Goal: Task Accomplishment & Management: Use online tool/utility

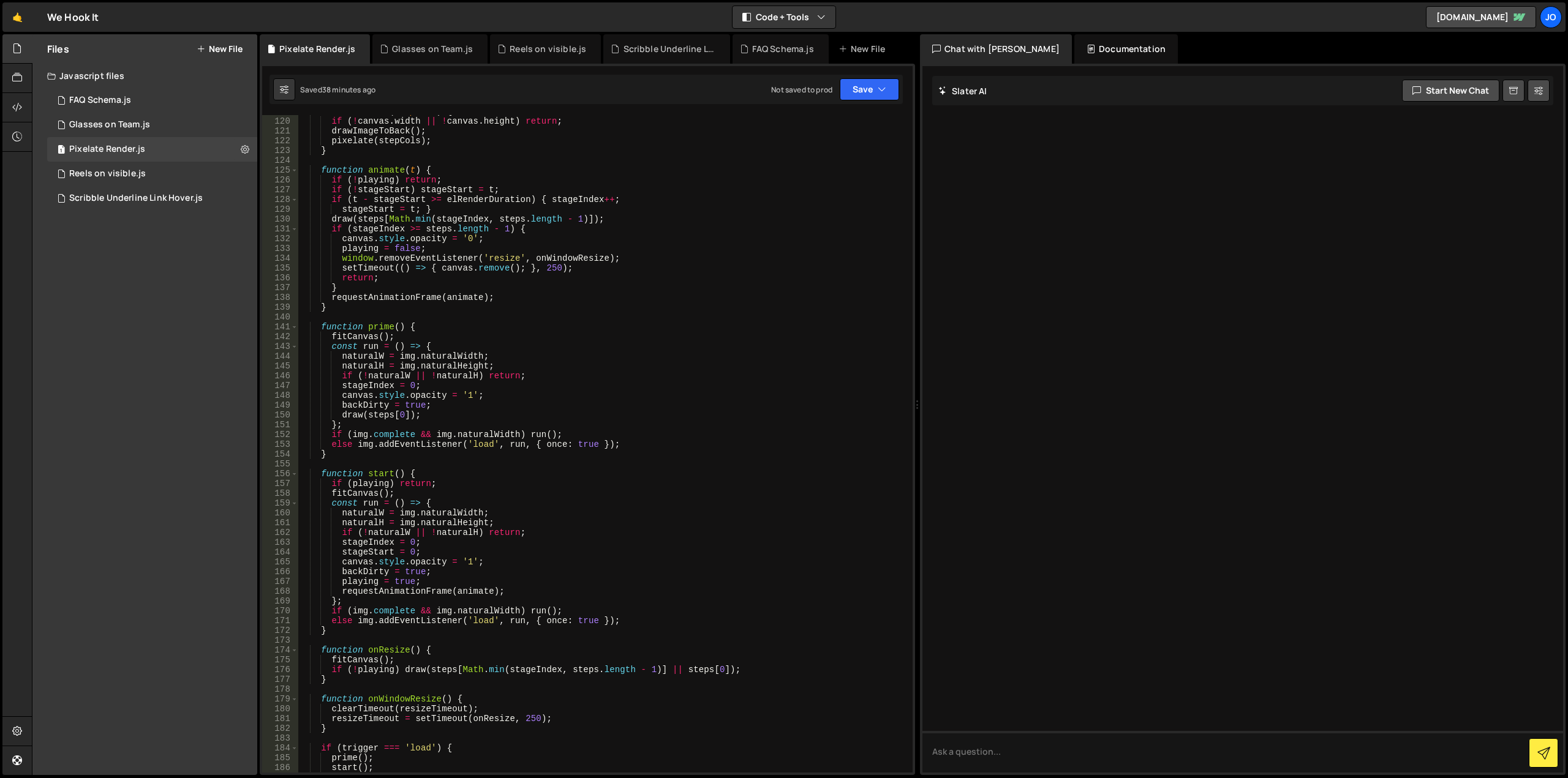
scroll to position [1164, 0]
click at [235, 44] on button "New File" at bounding box center [220, 49] width 46 height 10
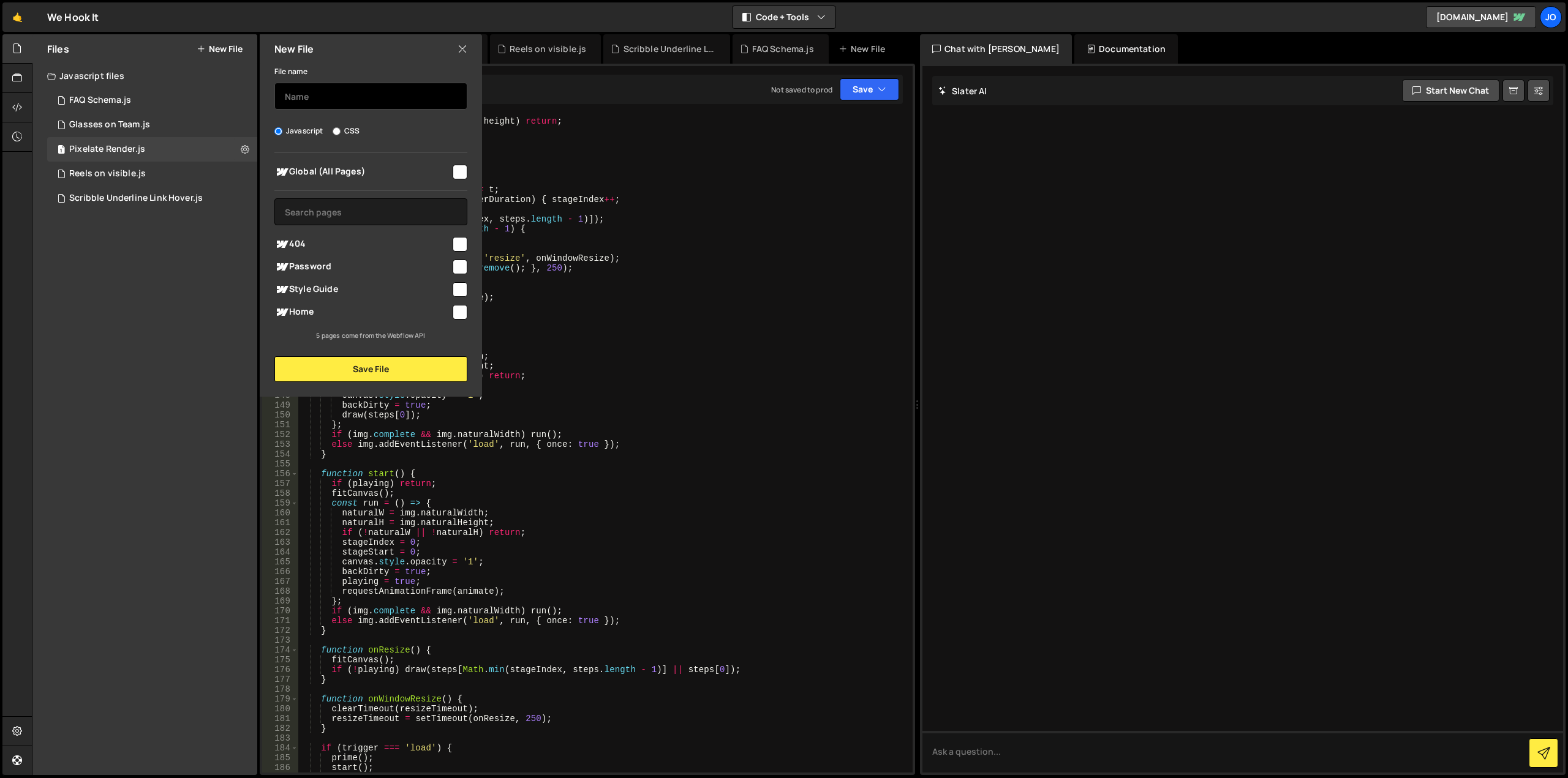
click at [332, 98] on input "text" at bounding box center [371, 96] width 193 height 27
type input "Reveal Cards"
click at [462, 313] on input "checkbox" at bounding box center [460, 312] width 15 height 15
checkbox input "true"
click at [398, 376] on button "Save File" at bounding box center [371, 369] width 193 height 26
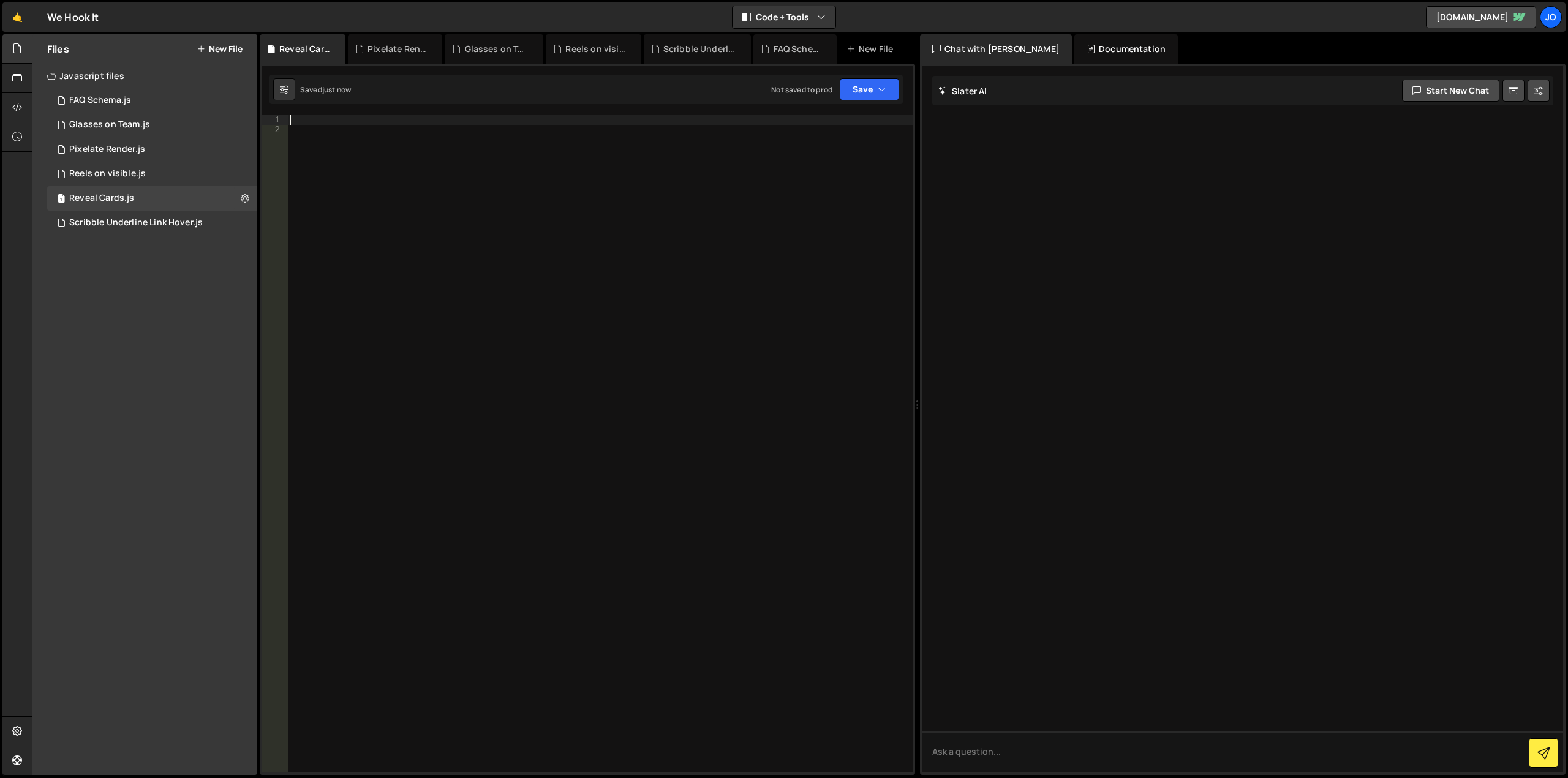
click at [396, 122] on div at bounding box center [600, 454] width 625 height 677
paste textarea "})"
type textarea "})"
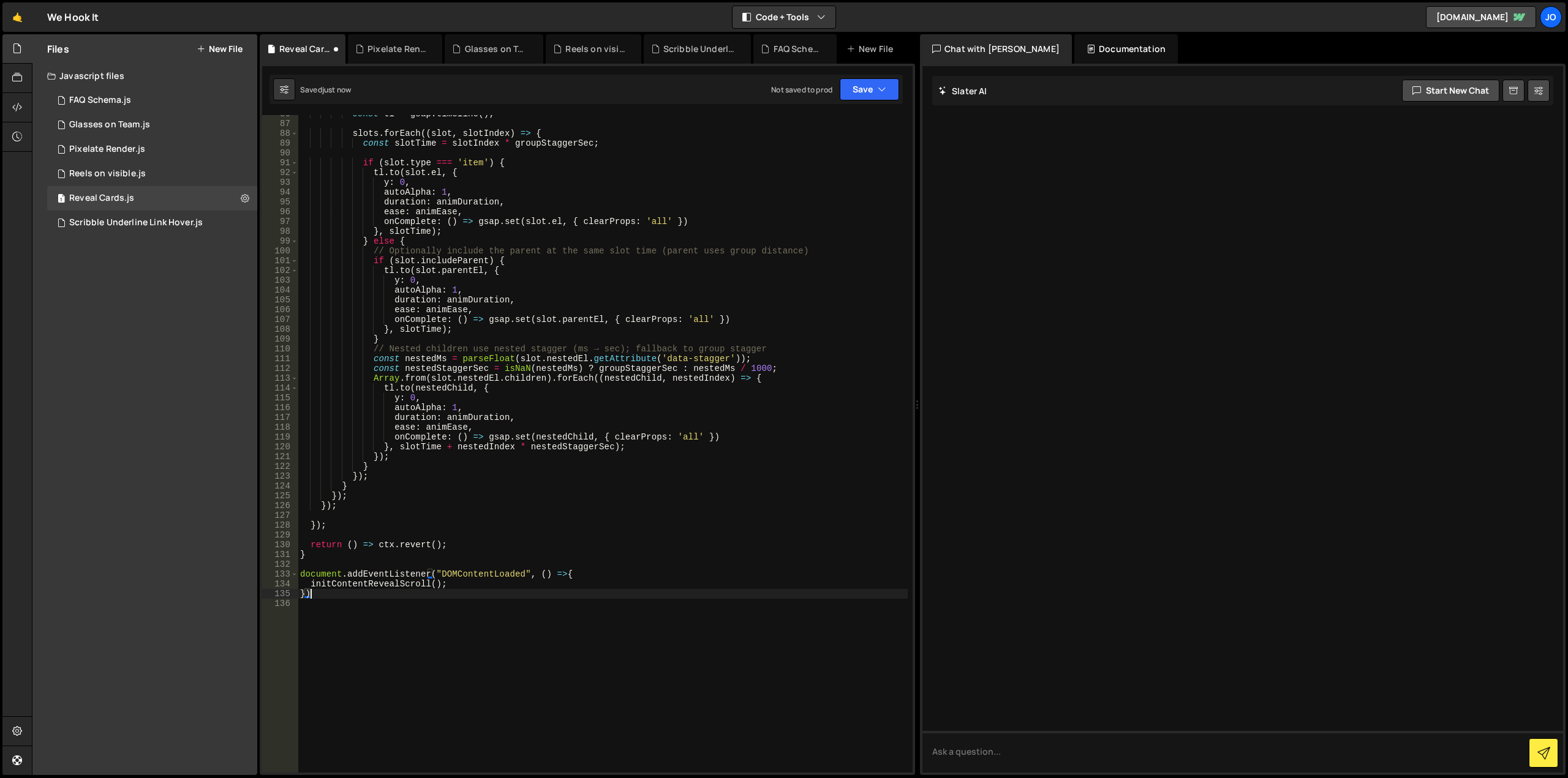
scroll to position [980, 0]
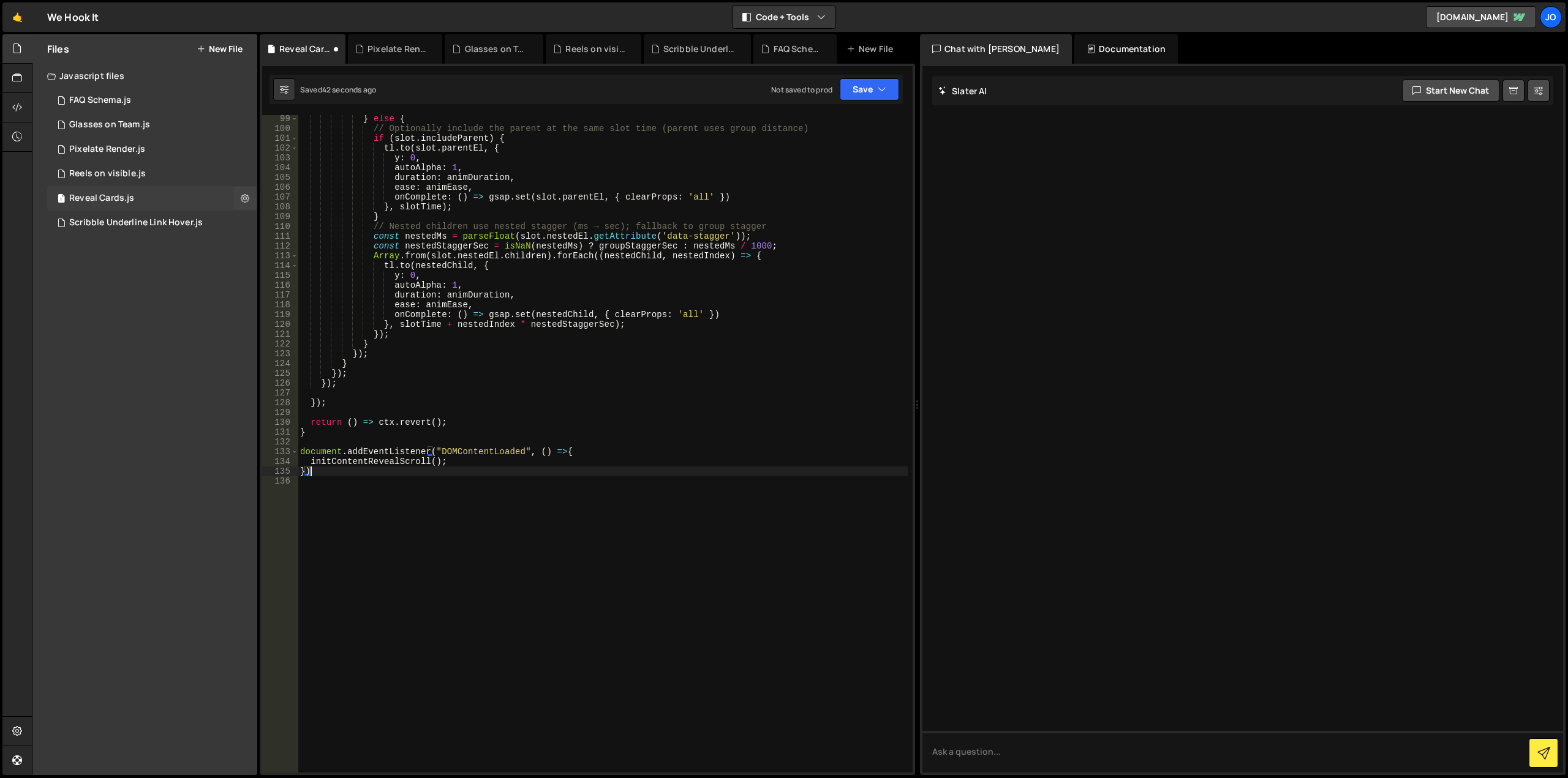
click at [152, 196] on div "1 Reveal Cards.js 0" at bounding box center [152, 198] width 210 height 24
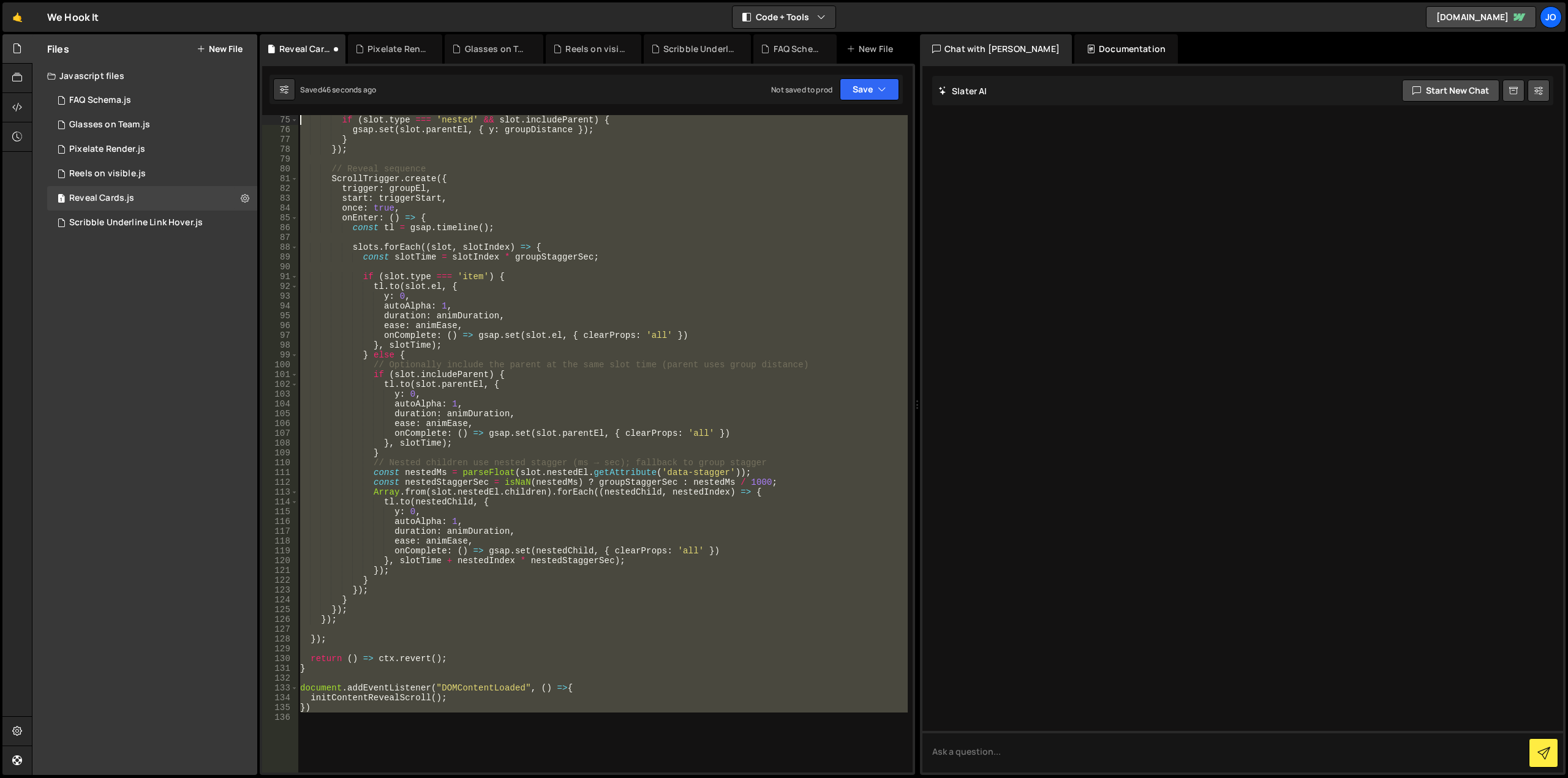
scroll to position [0, 0]
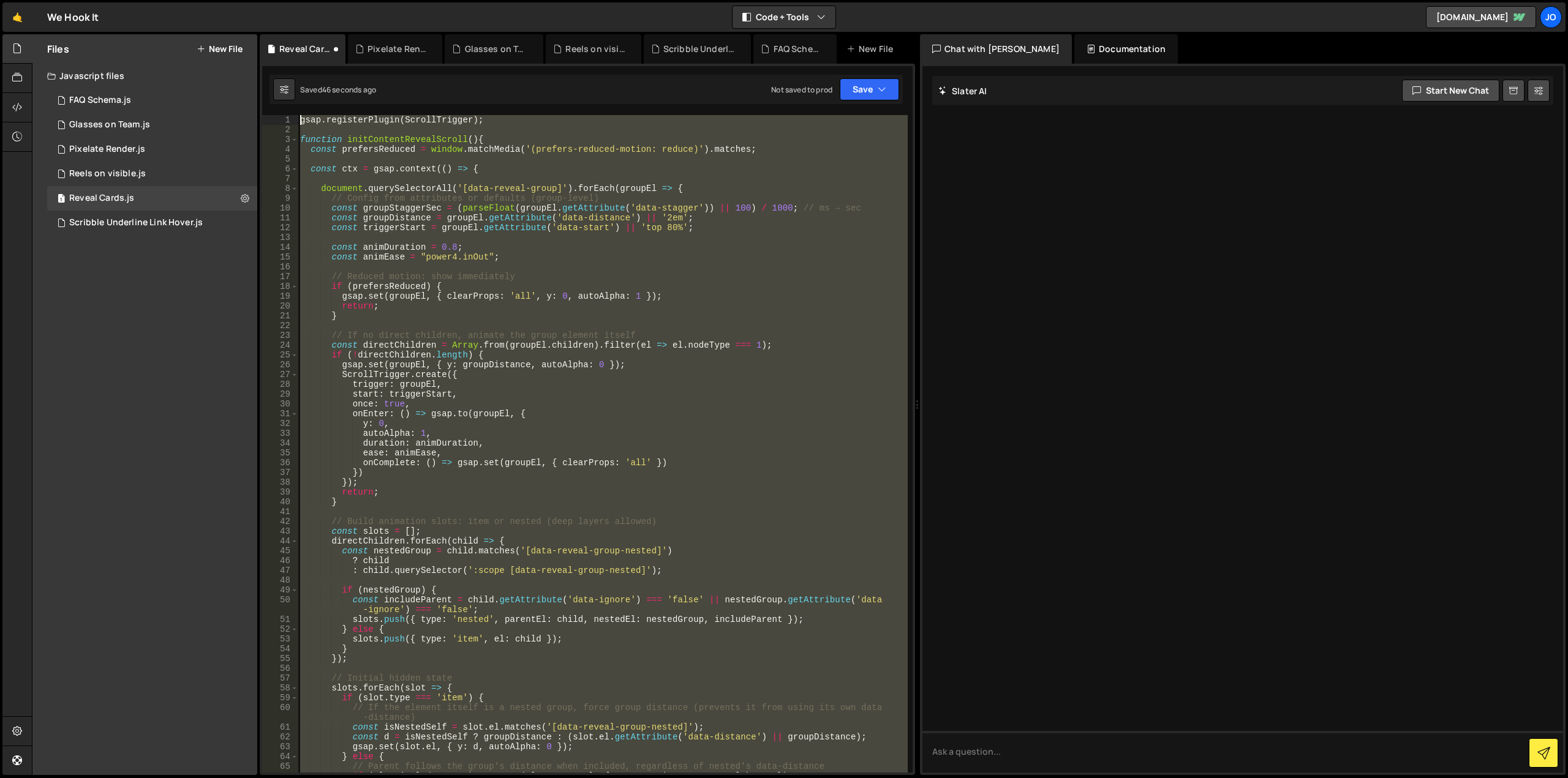
drag, startPoint x: 514, startPoint y: 526, endPoint x: 201, endPoint y: -63, distance: 667.0
click at [201, 0] on html "Projects [GEOGRAPHIC_DATA] Blog Jo Projects Your Teams Account Upgrade Logout" at bounding box center [784, 389] width 1568 height 778
type textarea "gsap.registerPlugin(ScrollTrigger);"
paste textarea
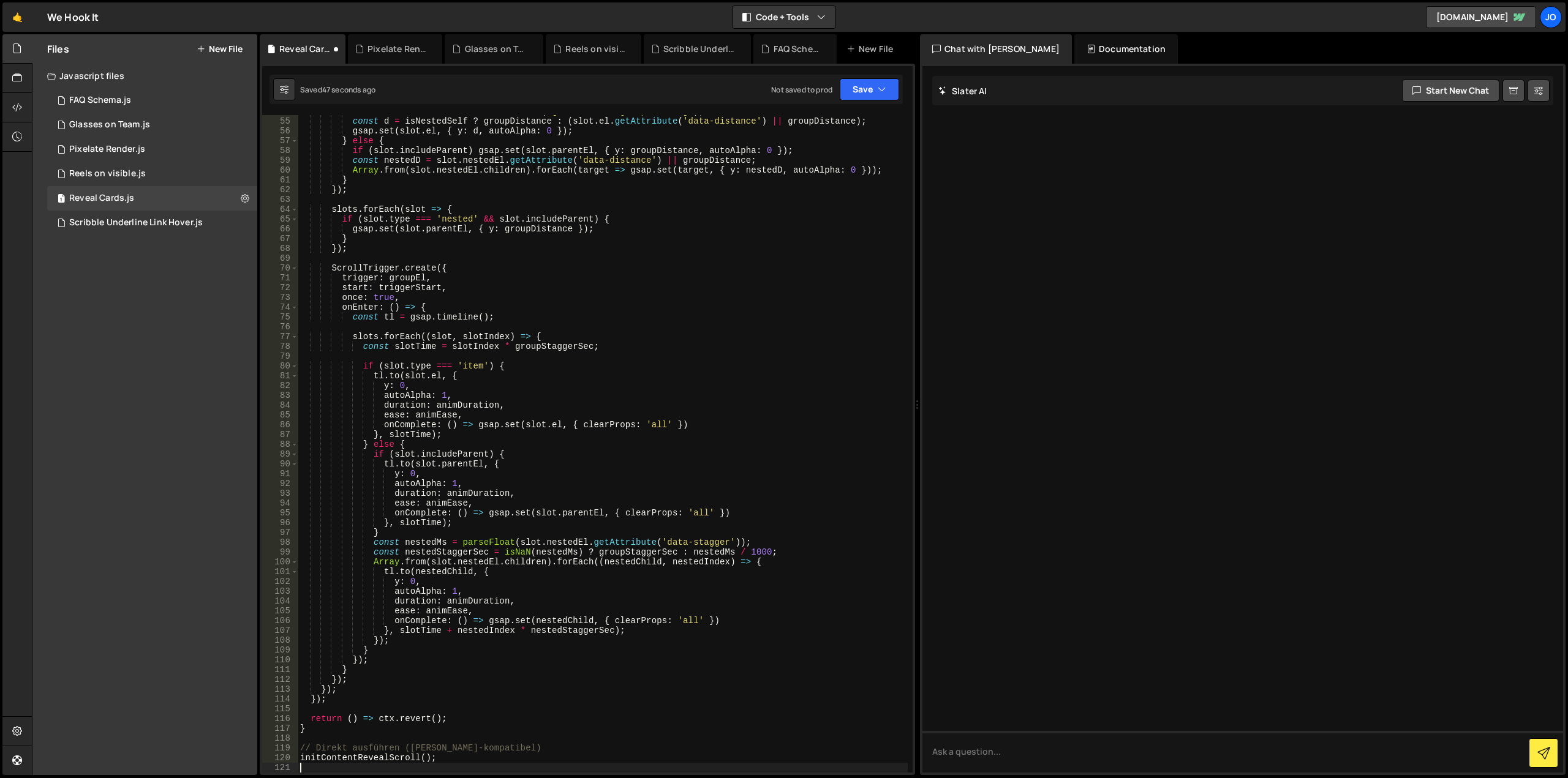
scroll to position [537, 0]
drag, startPoint x: 871, startPoint y: 94, endPoint x: 866, endPoint y: 106, distance: 13.0
click at [870, 94] on button "Save" at bounding box center [869, 89] width 59 height 22
click at [831, 122] on div "Save to Staging S" at bounding box center [828, 119] width 127 height 13
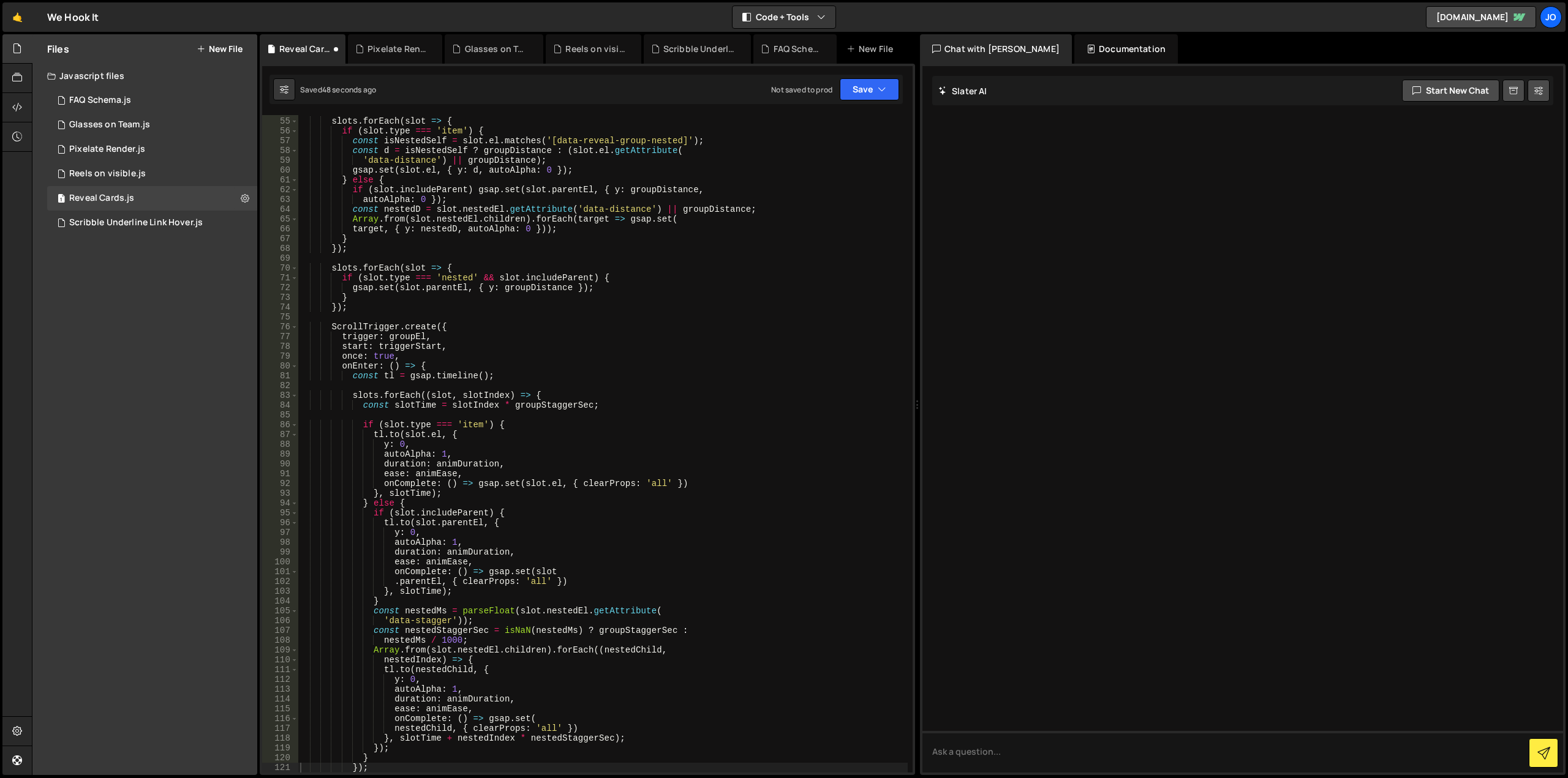
scroll to position [527, 0]
